Goal: Task Accomplishment & Management: Use online tool/utility

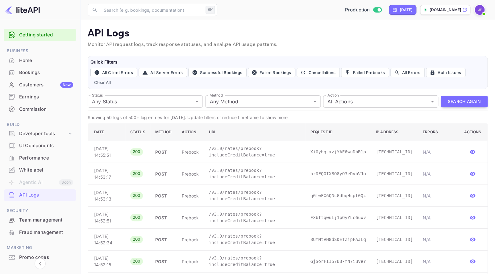
click at [43, 110] on div "Commission" at bounding box center [46, 109] width 54 height 7
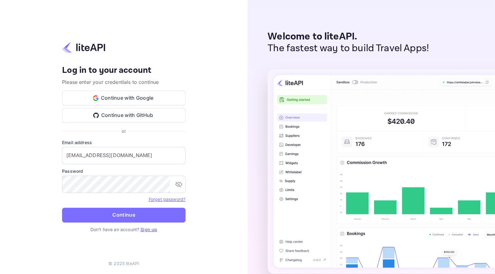
click at [137, 215] on button "Continue" at bounding box center [123, 215] width 123 height 15
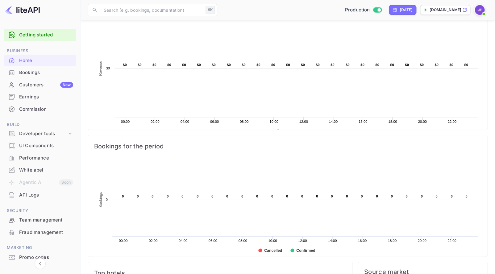
scroll to position [185, 0]
click at [41, 100] on div "Earnings" at bounding box center [46, 96] width 54 height 7
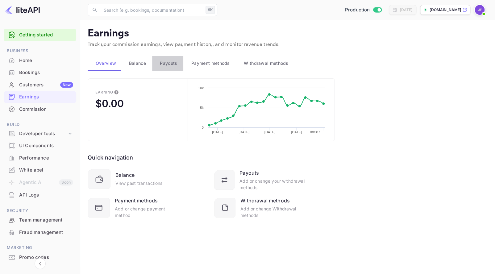
click at [167, 65] on span "Payouts" at bounding box center [168, 63] width 17 height 7
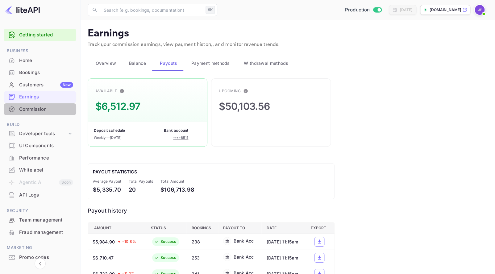
click at [41, 110] on div "Commission" at bounding box center [46, 109] width 54 height 7
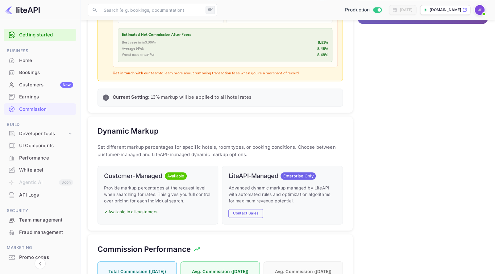
scroll to position [277, 0]
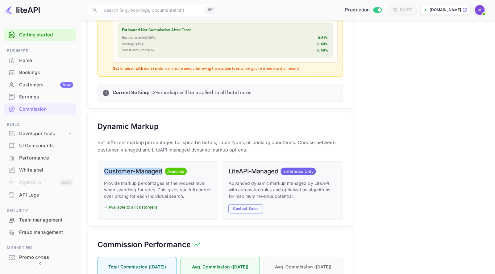
drag, startPoint x: 110, startPoint y: 171, endPoint x: 162, endPoint y: 171, distance: 51.2
click at [162, 171] on h6 "Customer-Managed" at bounding box center [133, 170] width 58 height 7
copy h6 "Customer-Managed"
click at [39, 193] on div "API Logs" at bounding box center [46, 194] width 54 height 7
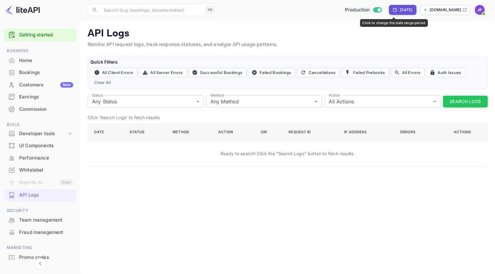
click at [399, 10] on div "[DATE]" at bounding box center [405, 10] width 13 height 6
select select "8"
select select "2025"
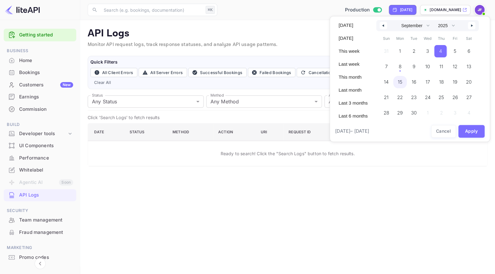
click at [402, 73] on span "8" at bounding box center [400, 66] width 14 height 12
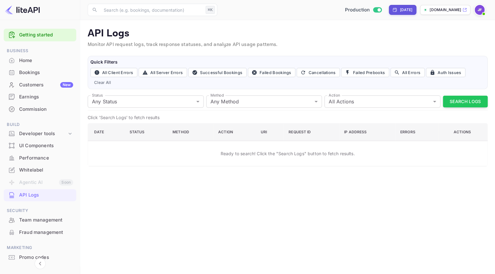
click at [399, 10] on div "[DATE]" at bounding box center [405, 10] width 13 height 6
select select "8"
select select "2025"
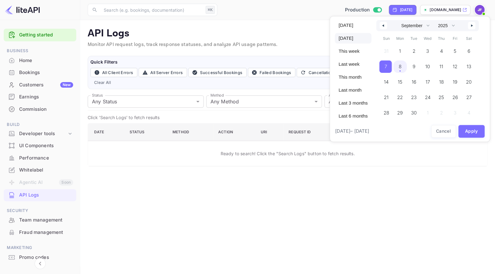
click at [402, 68] on span "8" at bounding box center [400, 66] width 14 height 12
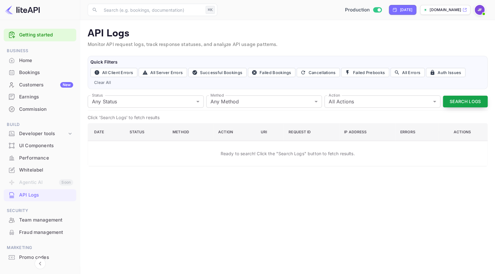
click at [463, 99] on button "Search Logs" at bounding box center [464, 102] width 45 height 12
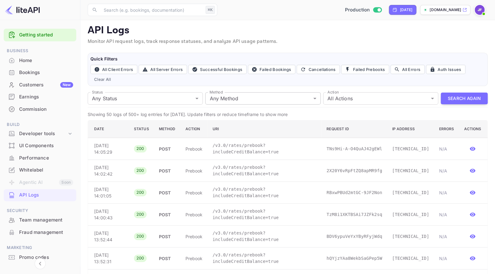
scroll to position [4, 0]
click at [26, 60] on div "Home" at bounding box center [46, 60] width 54 height 7
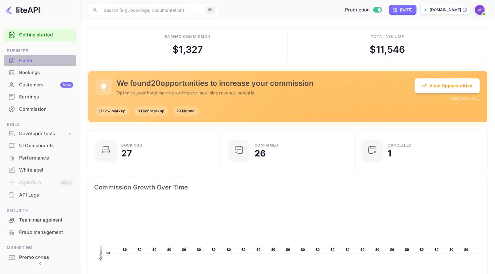
click at [28, 60] on div "Home" at bounding box center [46, 60] width 54 height 7
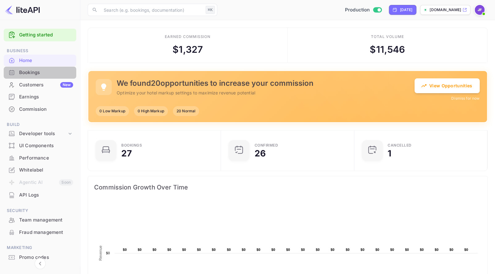
click at [26, 71] on div "Bookings" at bounding box center [46, 72] width 54 height 7
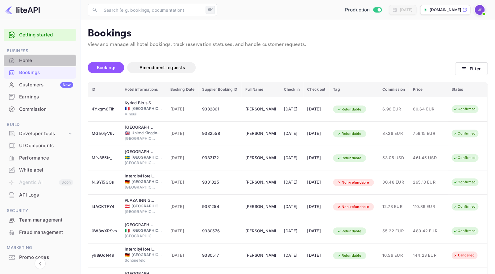
click at [28, 60] on div "Home" at bounding box center [46, 60] width 54 height 7
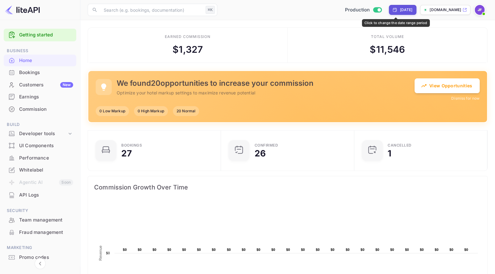
click at [399, 11] on div "[DATE]" at bounding box center [405, 10] width 13 height 6
select select "8"
select select "2025"
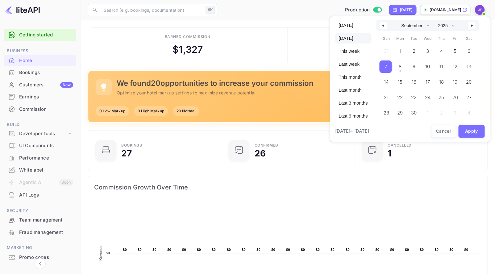
click at [383, 26] on icon "button" at bounding box center [382, 25] width 3 height 2
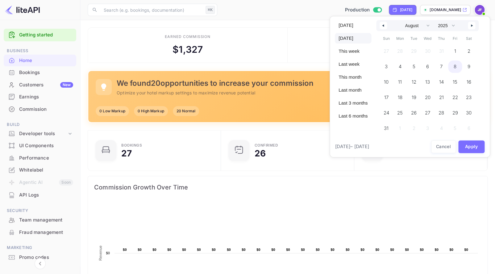
click at [459, 67] on span "8" at bounding box center [455, 66] width 14 height 12
click at [471, 25] on button "button" at bounding box center [470, 25] width 7 height 7
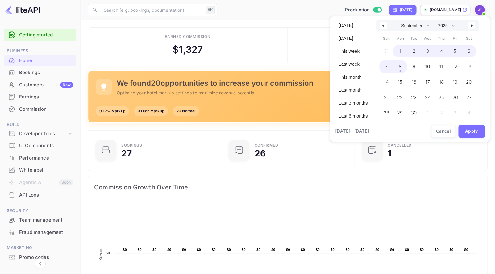
click at [405, 69] on span "8" at bounding box center [400, 66] width 14 height 12
select select "7"
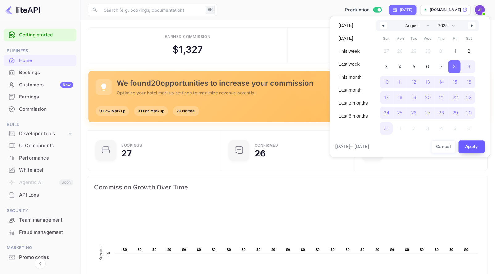
click at [469, 147] on button "Apply" at bounding box center [471, 146] width 27 height 13
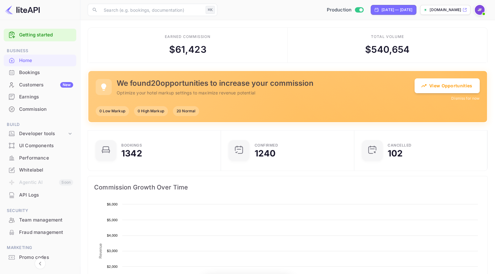
scroll to position [0, 0]
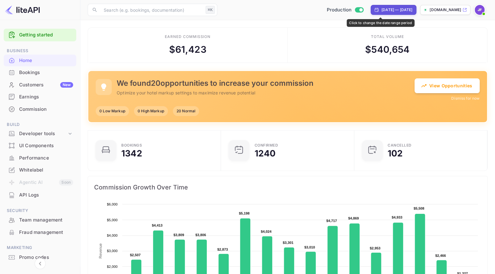
click at [381, 10] on div "Aug 7, 2025 — Sep 7, 2025" at bounding box center [396, 10] width 31 height 6
select select "7"
select select "2025"
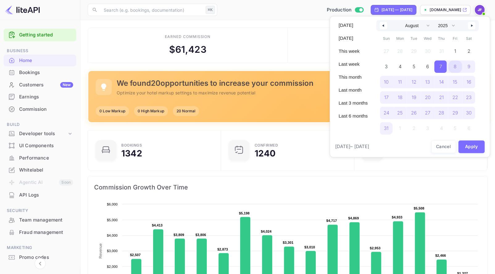
click at [458, 67] on span "8" at bounding box center [455, 66] width 14 height 12
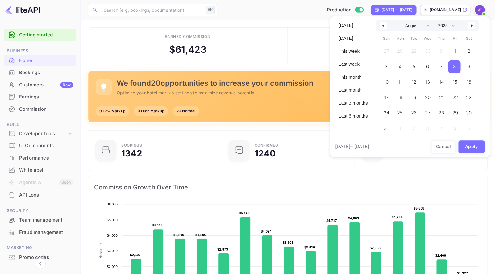
click at [472, 25] on button "button" at bounding box center [470, 25] width 7 height 7
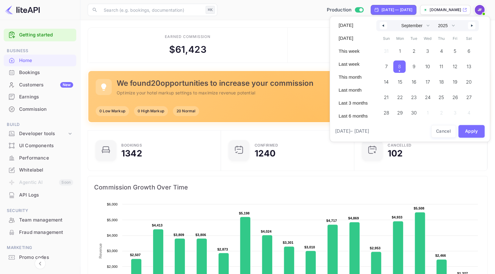
drag, startPoint x: 401, startPoint y: 68, endPoint x: 414, endPoint y: 80, distance: 17.7
click at [400, 68] on span "8" at bounding box center [398, 66] width 3 height 11
select select "7"
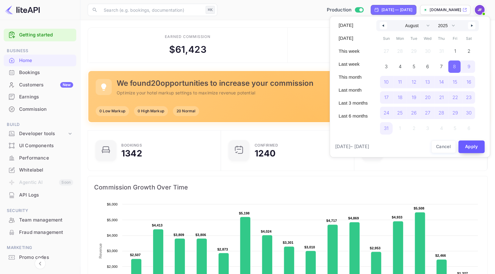
click at [474, 146] on button "Apply" at bounding box center [471, 146] width 27 height 13
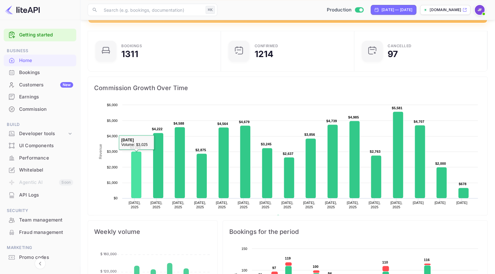
scroll to position [0, 0]
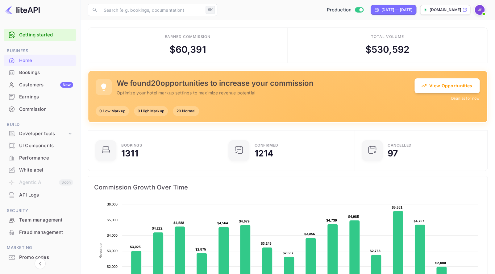
click at [40, 111] on div "Commission" at bounding box center [46, 109] width 54 height 7
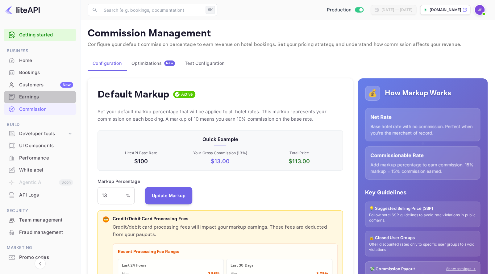
click at [34, 98] on div "Earnings" at bounding box center [46, 96] width 54 height 7
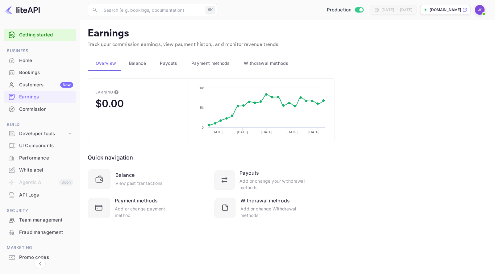
click at [170, 65] on span "Payouts" at bounding box center [168, 63] width 17 height 7
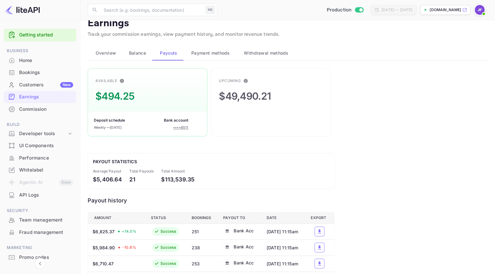
scroll to position [9, 0]
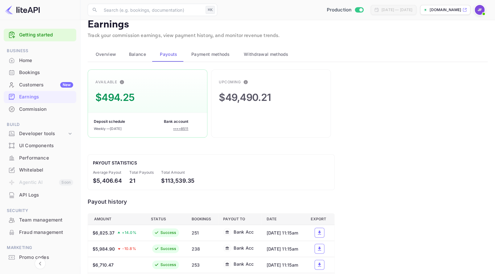
click at [23, 59] on div "Home" at bounding box center [46, 60] width 54 height 7
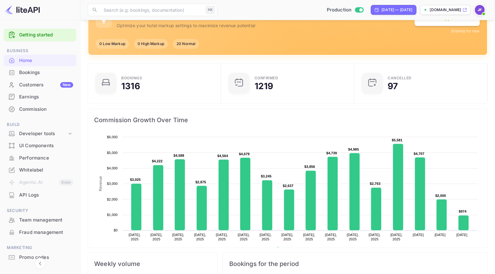
scroll to position [67, 0]
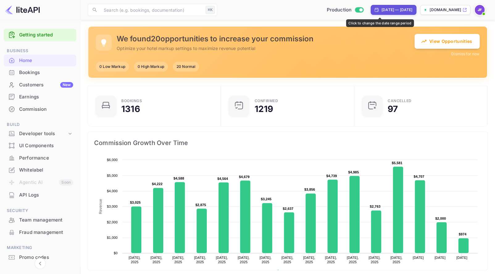
click at [381, 10] on div "Aug 8, 2025 — Sep 8, 2025" at bounding box center [396, 10] width 31 height 6
select select "7"
select select "2025"
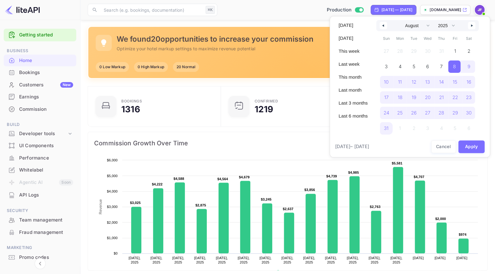
click at [474, 26] on icon "button" at bounding box center [472, 25] width 3 height 2
select select "8"
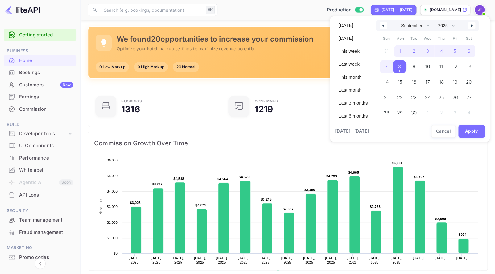
click at [400, 67] on span "8" at bounding box center [398, 66] width 3 height 11
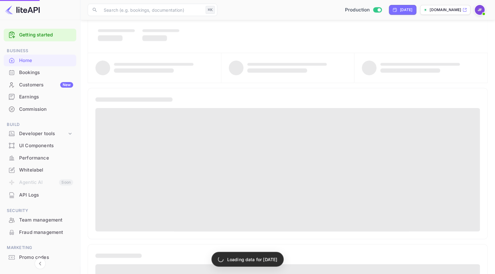
scroll to position [44, 0]
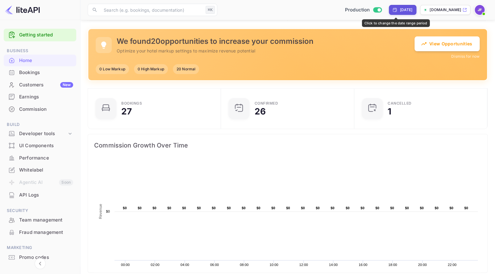
click at [399, 10] on div "[DATE]" at bounding box center [405, 10] width 13 height 6
select select "8"
select select "2025"
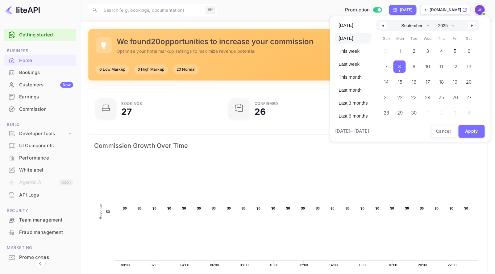
click at [400, 67] on span "8" at bounding box center [399, 66] width 12 height 12
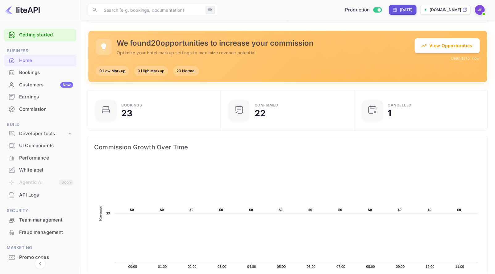
click at [396, 10] on div "[DATE]" at bounding box center [402, 10] width 20 height 6
select select "8"
select select "2025"
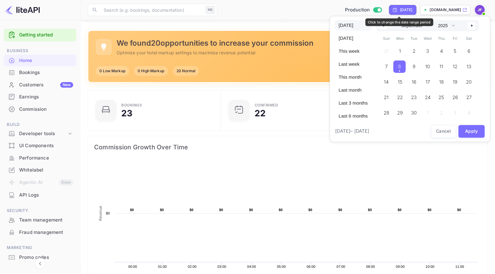
scroll to position [39, 0]
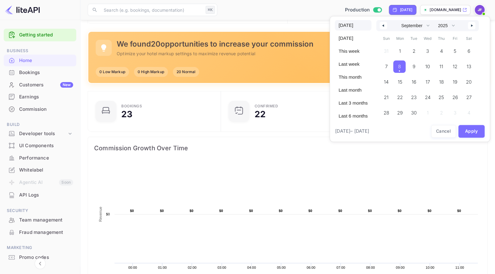
click at [386, 27] on button "button" at bounding box center [382, 25] width 7 height 7
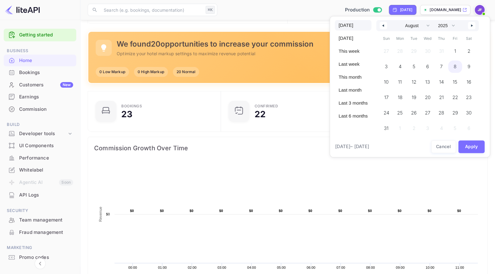
click at [458, 67] on span "8" at bounding box center [455, 66] width 14 height 12
click at [472, 26] on button "button" at bounding box center [470, 25] width 7 height 7
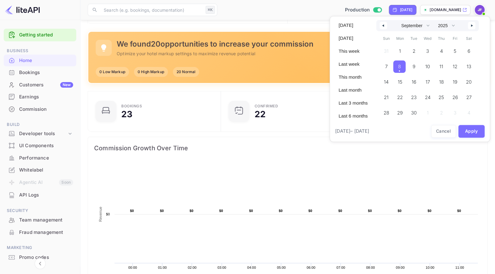
click at [403, 67] on span "8" at bounding box center [399, 66] width 12 height 12
select select "7"
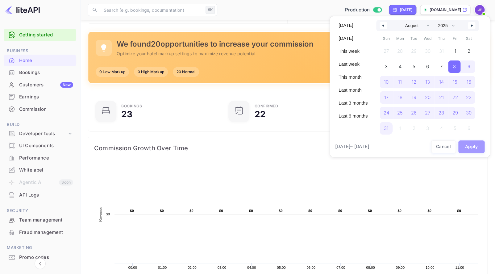
drag, startPoint x: 473, startPoint y: 147, endPoint x: 460, endPoint y: 156, distance: 16.2
click at [473, 147] on button "Apply" at bounding box center [471, 146] width 27 height 13
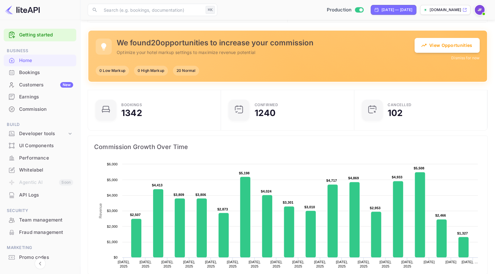
scroll to position [47, 0]
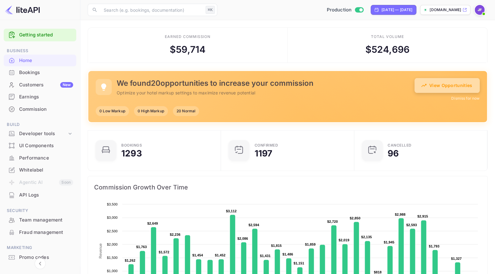
click at [449, 89] on button "View Opportunities" at bounding box center [446, 85] width 65 height 15
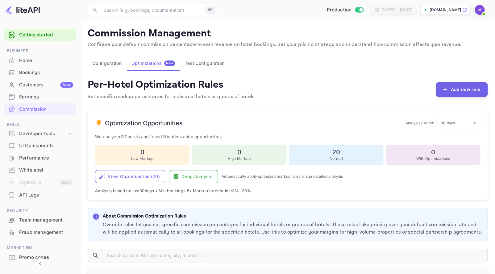
scroll to position [47, 0]
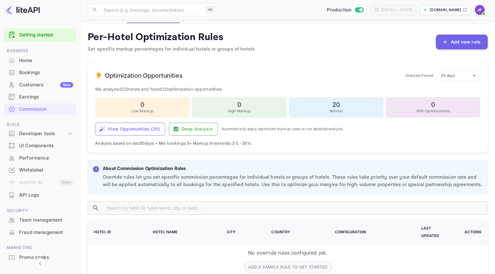
click at [336, 106] on h6 "20" at bounding box center [335, 104] width 87 height 7
click at [133, 131] on button "View Opportunities ( 20 )" at bounding box center [130, 128] width 70 height 13
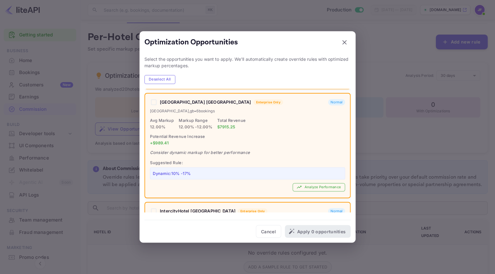
scroll to position [1611, 0]
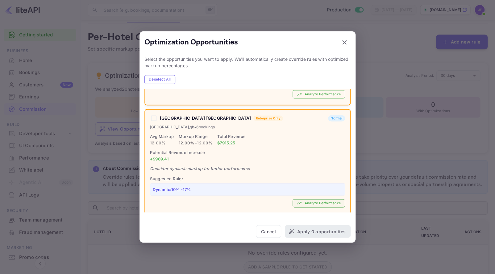
click at [313, 199] on button "Analyze Performance" at bounding box center [318, 203] width 52 height 8
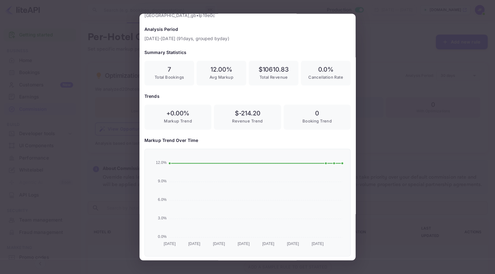
scroll to position [0, 0]
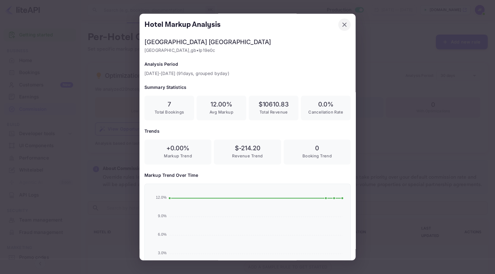
click at [345, 23] on icon "button" at bounding box center [343, 24] width 7 height 7
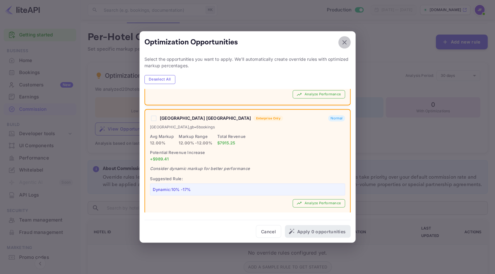
click at [343, 42] on icon "button" at bounding box center [343, 42] width 7 height 7
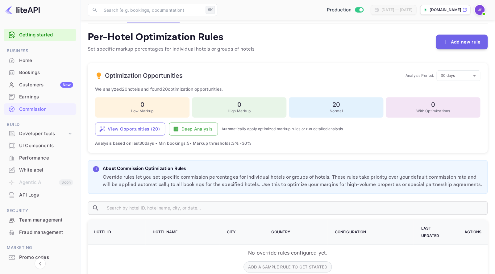
scroll to position [47, 0]
click at [35, 61] on div "Home" at bounding box center [46, 60] width 54 height 7
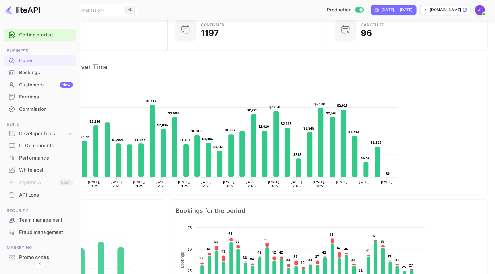
scroll to position [121, 0]
click at [36, 114] on div "Commission" at bounding box center [40, 109] width 72 height 12
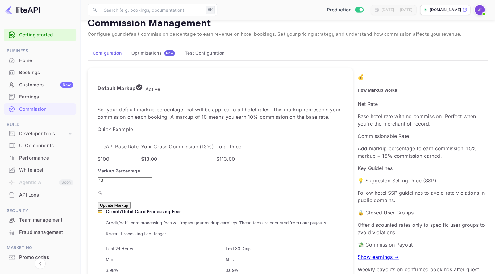
scroll to position [9, 0]
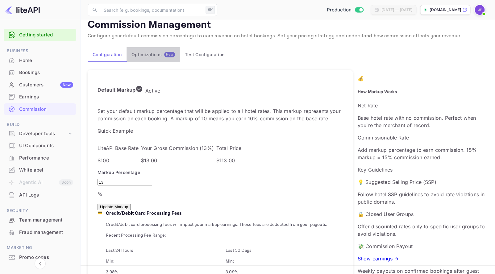
click at [153, 60] on button "Optimizations New" at bounding box center [152, 54] width 53 height 15
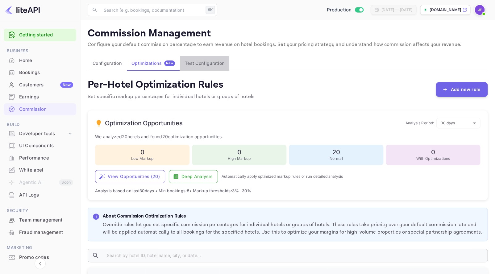
click at [200, 58] on button "Test Configuration" at bounding box center [204, 63] width 49 height 15
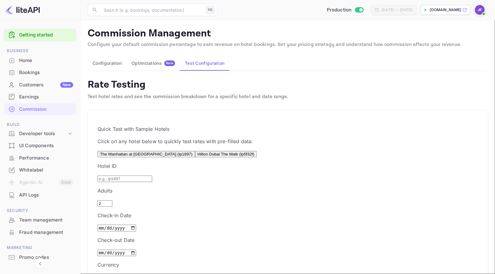
click at [156, 153] on button "The Manhattan at [GEOGRAPHIC_DATA] (lp1897)" at bounding box center [145, 154] width 97 height 6
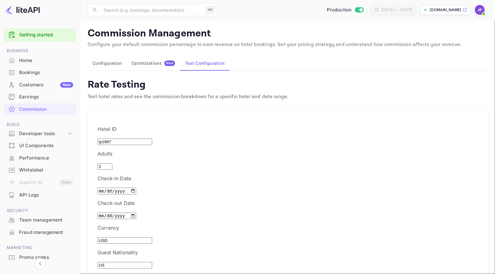
type input "lp1897"
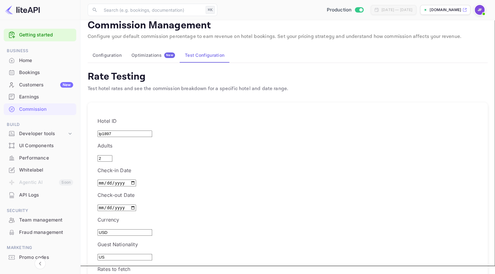
scroll to position [6, 0]
